Goal: Obtain resource: Obtain resource

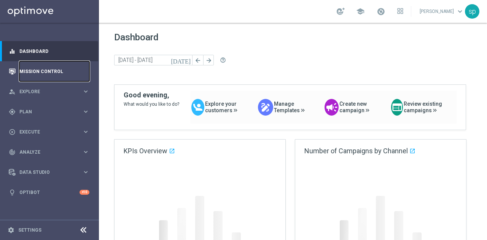
click at [34, 77] on link "Mission Control" at bounding box center [54, 71] width 70 height 20
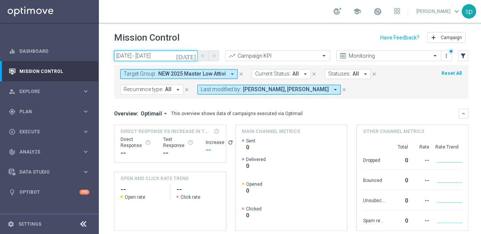
click at [145, 56] on input "01 Aug 2025 - 20 Aug 2025" at bounding box center [156, 56] width 84 height 11
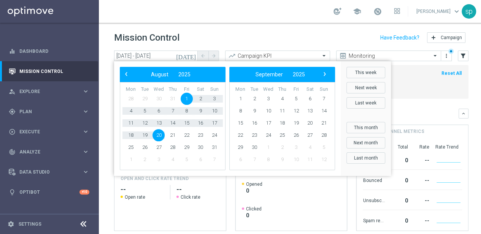
click at [110, 62] on div "today 01 Aug 2025 - 20 Aug 2025 arrow_back arrow_forward Campaign KPI trending_…" at bounding box center [291, 139] width 385 height 177
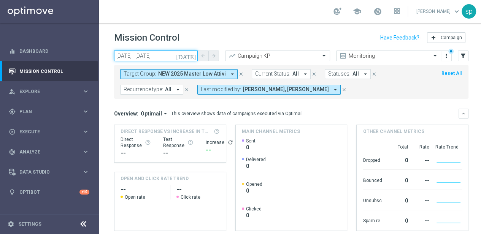
click at [150, 60] on input "01 Aug 2025 - 20 Aug 2025" at bounding box center [156, 56] width 84 height 11
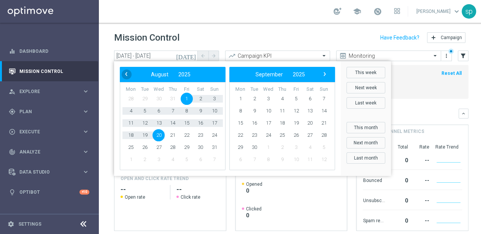
click at [126, 75] on span "‹" at bounding box center [126, 74] width 10 height 10
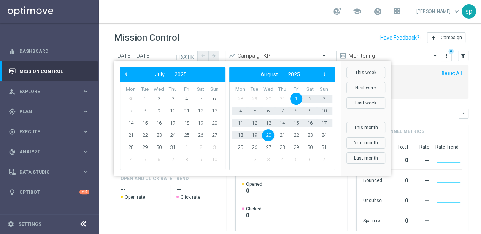
click at [126, 75] on span "‹" at bounding box center [126, 74] width 10 height 10
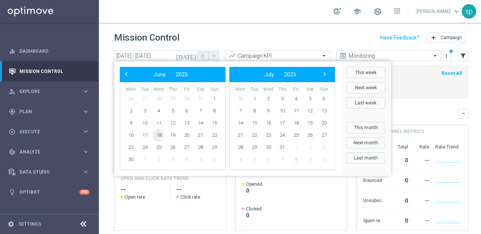
click at [156, 136] on span "18" at bounding box center [159, 135] width 12 height 12
type input "18 Jun 2025 - 18 Jun 2025"
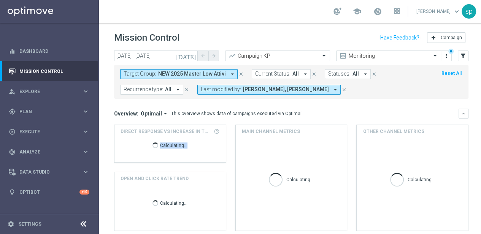
click at [156, 136] on div "Calculating..." at bounding box center [170, 147] width 99 height 24
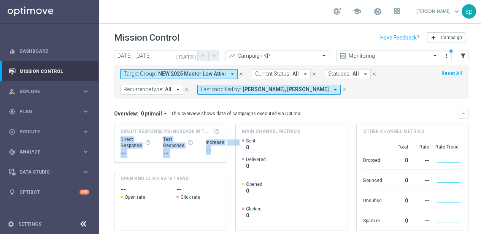
click at [241, 73] on icon "close" at bounding box center [241, 74] width 5 height 5
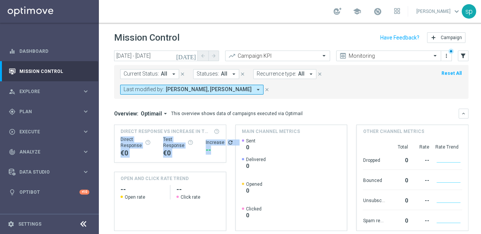
click at [265, 88] on icon "close" at bounding box center [267, 89] width 5 height 5
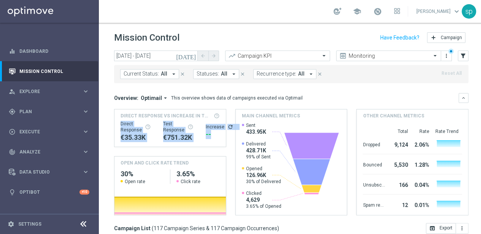
scroll to position [6, 0]
click at [462, 53] on icon "filter_alt" at bounding box center [463, 56] width 7 height 7
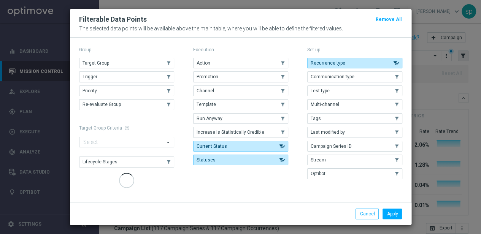
scroll to position [0, 0]
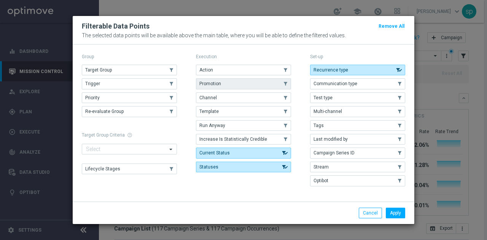
click at [243, 84] on button "Promotion" at bounding box center [243, 83] width 95 height 11
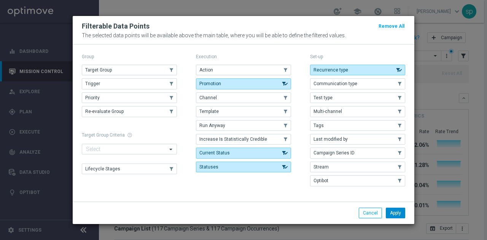
click at [391, 210] on button "Apply" at bounding box center [395, 213] width 19 height 11
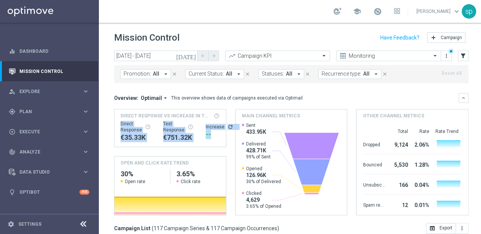
scroll to position [6, 0]
click at [140, 71] on span "Promotion:" at bounding box center [137, 74] width 27 height 6
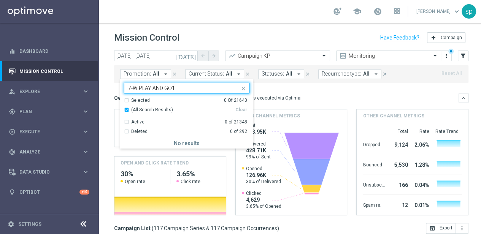
click at [142, 85] on input "7-W PLAY AND GO1" at bounding box center [184, 88] width 112 height 6
click at [140, 85] on input "7-W PLAY AND GO1" at bounding box center [184, 88] width 112 height 6
click at [158, 139] on div "PLAY AND GO1" at bounding box center [187, 145] width 126 height 12
type input "PLAY AND GO1"
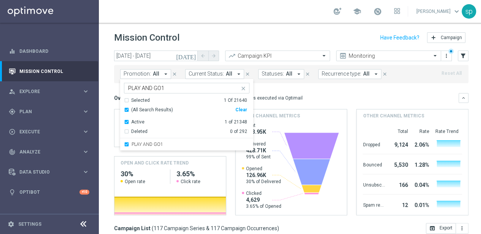
click at [294, 84] on mini-dashboard "Overview: Optimail arrow_drop_down This overview shows data of campaigns execut…" at bounding box center [291, 153] width 355 height 140
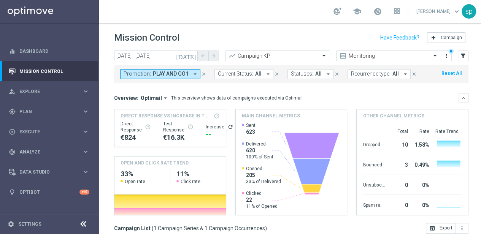
click at [481, 234] on html "equalizer Dashboard Mission Control" at bounding box center [240, 117] width 481 height 234
click at [464, 53] on icon "filter_alt" at bounding box center [463, 56] width 7 height 7
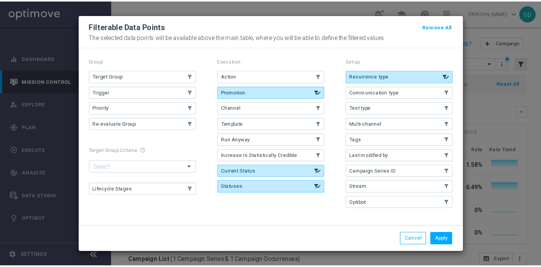
scroll to position [0, 0]
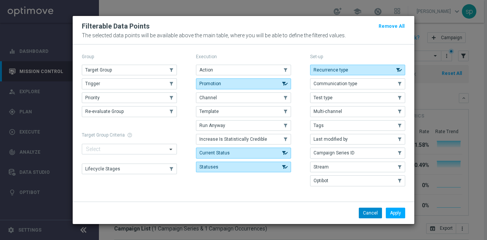
click at [374, 210] on button "Cancel" at bounding box center [370, 213] width 23 height 11
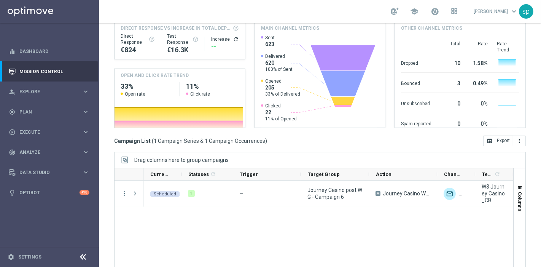
scroll to position [89, 0]
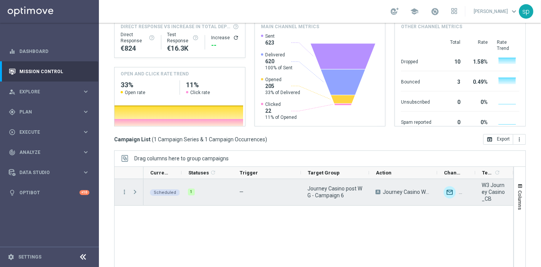
click at [137, 191] on span at bounding box center [135, 192] width 7 height 6
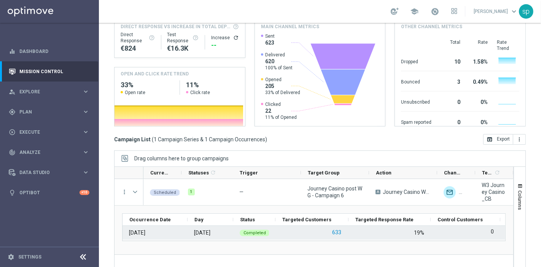
click at [335, 233] on button "633" at bounding box center [337, 233] width 11 height 10
click at [337, 234] on button "633" at bounding box center [337, 233] width 11 height 10
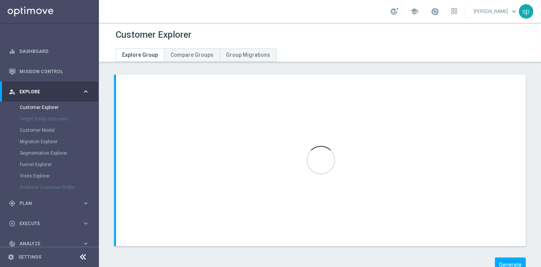
scroll to position [24, 0]
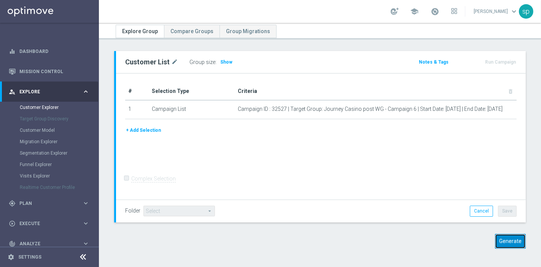
click at [502, 238] on button "Generate" at bounding box center [510, 241] width 31 height 15
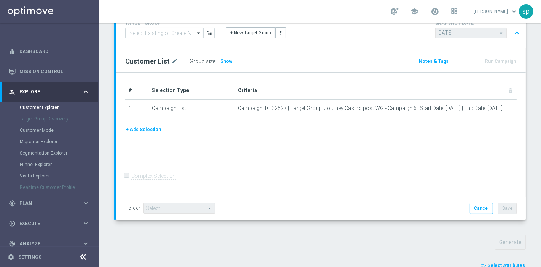
scroll to position [277, 0]
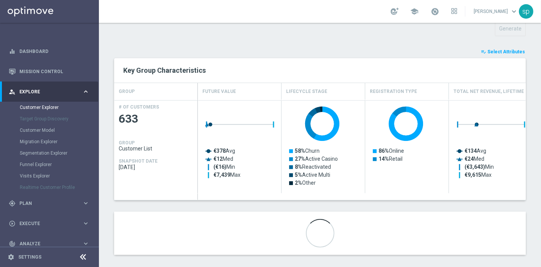
click at [510, 53] on span "Select Attributes" at bounding box center [507, 51] width 38 height 5
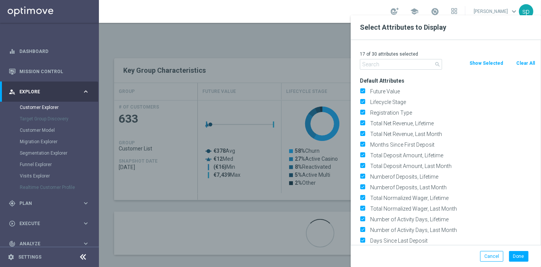
click at [525, 59] on button "Clear All" at bounding box center [526, 63] width 20 height 8
checkbox input "false"
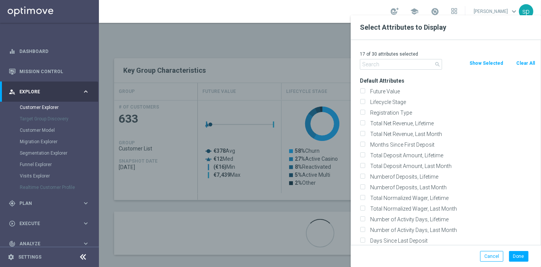
checkbox input "false"
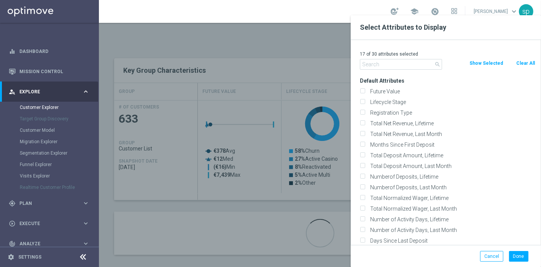
checkbox input "false"
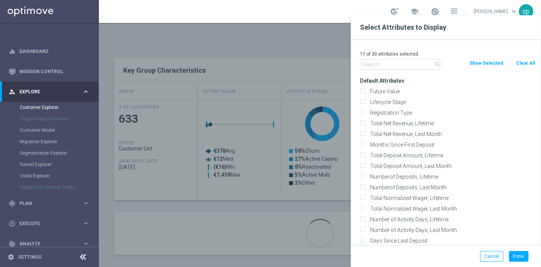
checkbox input "false"
click at [387, 62] on input "text" at bounding box center [401, 64] width 82 height 11
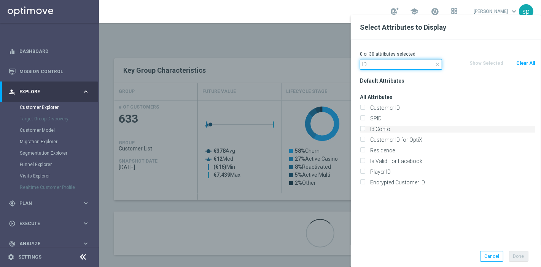
type input "ID"
click at [397, 126] on label "Id Conto" at bounding box center [452, 129] width 168 height 7
click at [365, 128] on input "Id Conto" at bounding box center [362, 130] width 5 height 5
checkbox input "true"
click at [518, 254] on button "Done" at bounding box center [518, 256] width 19 height 11
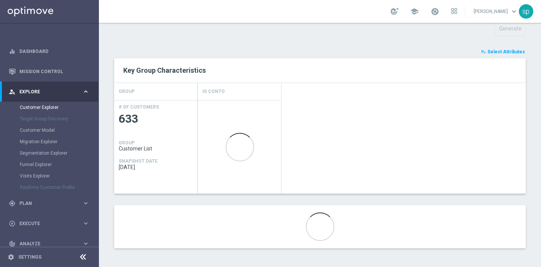
scroll to position [276, 0]
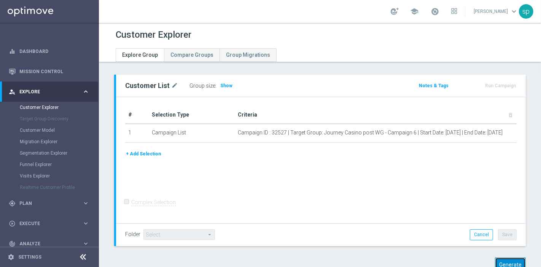
click at [501, 260] on button "Generate" at bounding box center [510, 264] width 31 height 15
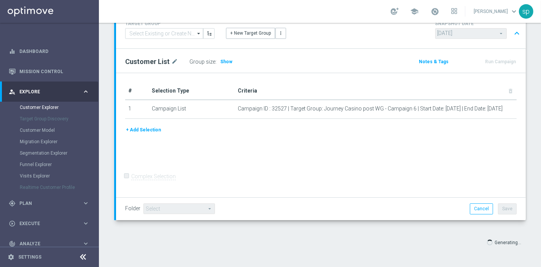
scroll to position [64, 0]
click at [509, 263] on span "Select Attributes" at bounding box center [507, 265] width 38 height 5
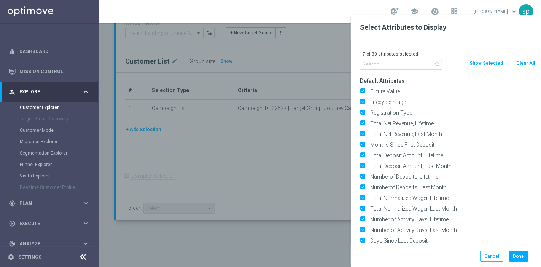
click at [530, 63] on button "Clear All" at bounding box center [526, 63] width 20 height 8
checkbox input "false"
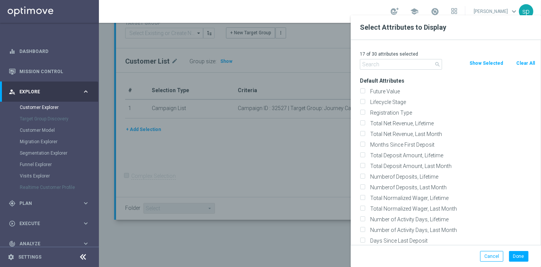
checkbox input "false"
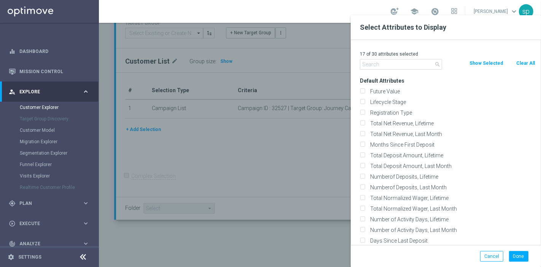
checkbox input "false"
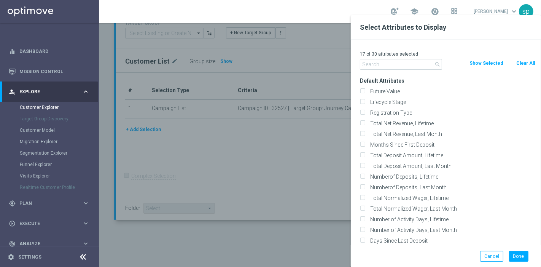
checkbox input "false"
click at [407, 66] on input "text" at bounding box center [401, 64] width 82 height 11
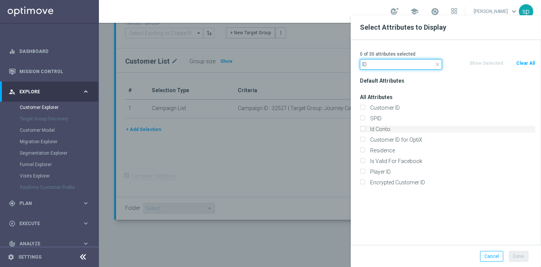
type input "ID"
click at [401, 127] on label "Id Conto" at bounding box center [452, 129] width 168 height 7
click at [365, 128] on input "Id Conto" at bounding box center [362, 130] width 5 height 5
checkbox input "true"
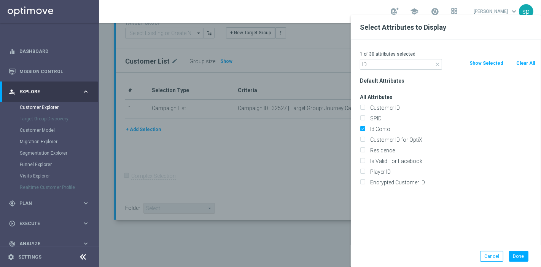
click at [529, 259] on div "Done" at bounding box center [518, 256] width 29 height 11
click at [522, 257] on button "Done" at bounding box center [518, 256] width 19 height 11
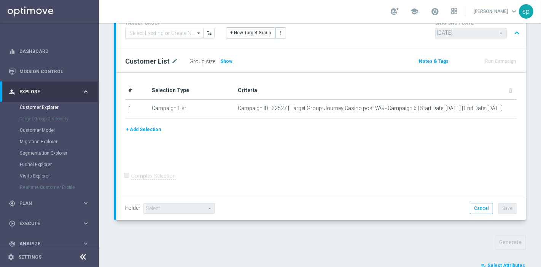
type input "Search"
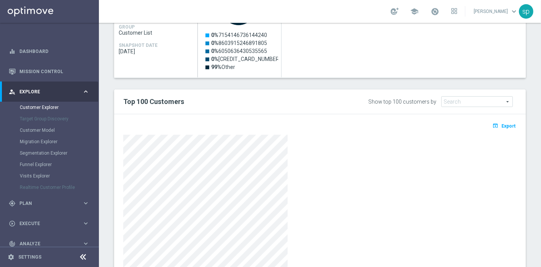
scroll to position [396, 0]
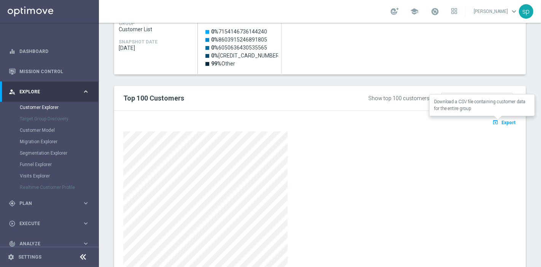
click at [502, 121] on span "Export" at bounding box center [509, 122] width 14 height 5
